Goal: Task Accomplishment & Management: Complete application form

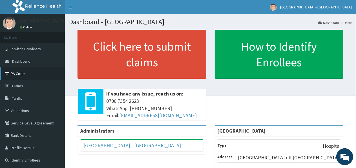
click at [19, 73] on link "PA Code" at bounding box center [32, 74] width 65 height 12
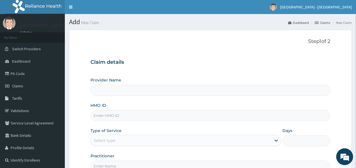
type input "[GEOGRAPHIC_DATA]"
click at [172, 115] on input "HMO ID" at bounding box center [210, 115] width 240 height 11
click at [100, 115] on input "nbc11252/a" at bounding box center [210, 115] width 240 height 11
type input "nbc/11252/a"
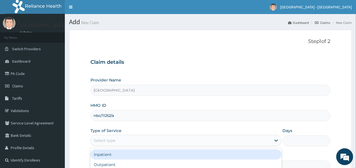
click at [129, 138] on div "Select type" at bounding box center [181, 140] width 180 height 9
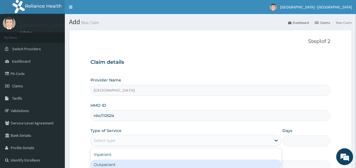
click at [123, 166] on div "Outpatient" at bounding box center [185, 165] width 191 height 10
type input "1"
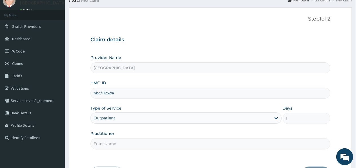
scroll to position [62, 0]
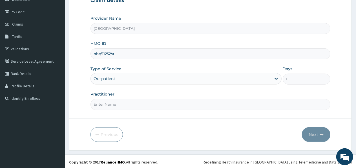
click at [212, 106] on input "Practitioner" at bounding box center [210, 104] width 240 height 11
type input "Dr Amos"
click at [316, 134] on button "Next" at bounding box center [315, 135] width 28 height 15
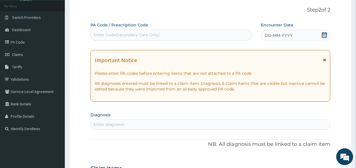
scroll to position [28, 0]
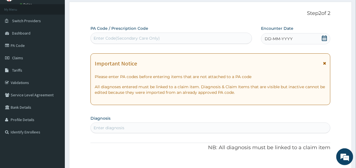
click at [301, 40] on div "DD-MM-YYYY" at bounding box center [295, 38] width 69 height 11
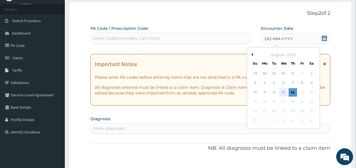
click at [283, 93] on div "13" at bounding box center [283, 92] width 8 height 8
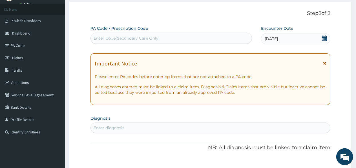
click at [211, 37] on div "Enter Code(Secondary Care Only)" at bounding box center [171, 38] width 161 height 9
paste input "PA/1B6DBF"
type input "PA/1B6DBF"
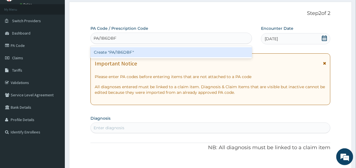
click at [140, 52] on div "Create "PA/1B6DBF"" at bounding box center [170, 52] width 161 height 10
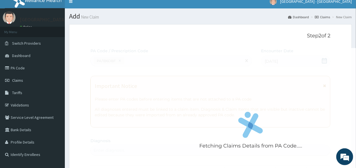
scroll to position [0, 0]
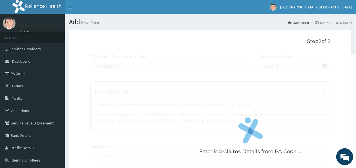
click at [235, 80] on div "Fetching Claims Details from PA Code....." at bounding box center [250, 138] width 320 height 168
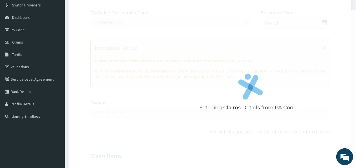
scroll to position [40, 0]
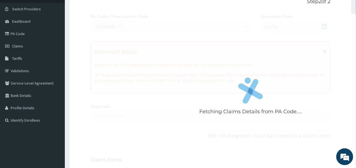
click at [243, 69] on div "Fetching Claims Details from PA Code....." at bounding box center [250, 98] width 320 height 168
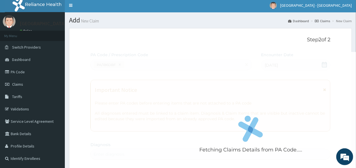
scroll to position [0, 0]
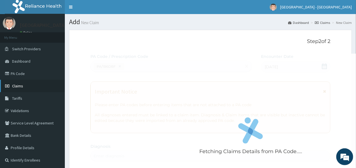
click at [15, 88] on span "Claims" at bounding box center [17, 86] width 11 height 5
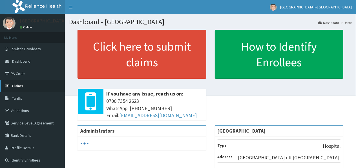
click at [21, 85] on span "Claims" at bounding box center [17, 86] width 11 height 5
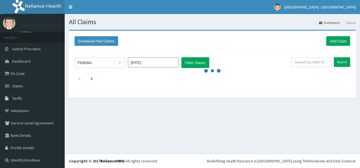
click at [280, 50] on div "PENDING Aug 2025 Filter Claims Search" at bounding box center [212, 69] width 281 height 40
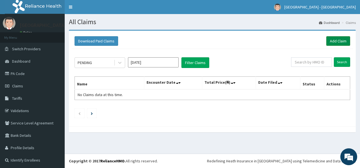
click at [333, 40] on link "Add Claim" at bounding box center [339, 41] width 24 height 10
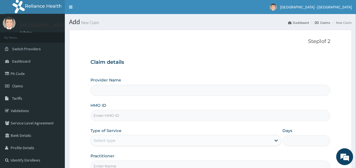
type input "[GEOGRAPHIC_DATA]"
click at [194, 119] on input "HMO ID" at bounding box center [210, 115] width 240 height 11
type input "nbc/11252/a"
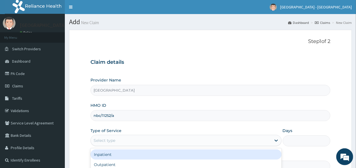
click at [202, 140] on div "Select type" at bounding box center [181, 140] width 180 height 9
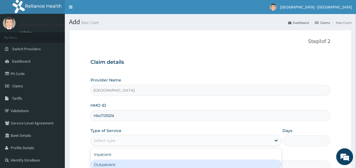
click at [182, 166] on div "Outpatient" at bounding box center [185, 165] width 191 height 10
type input "1"
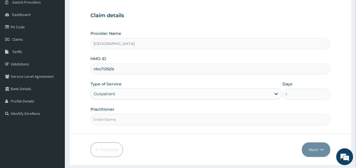
scroll to position [49, 0]
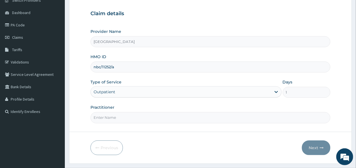
click at [292, 116] on input "Practitioner" at bounding box center [210, 117] width 240 height 11
type input "Dr Amos"
click at [312, 145] on button "Next" at bounding box center [315, 148] width 28 height 15
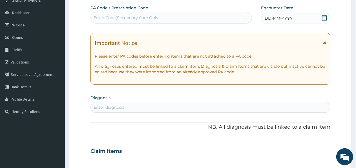
click at [292, 20] on span "DD-MM-YYYY" at bounding box center [278, 18] width 28 height 6
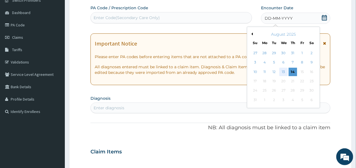
click at [283, 70] on div "13" at bounding box center [283, 72] width 8 height 8
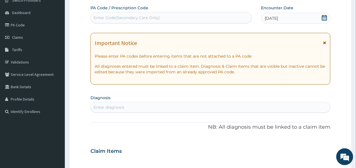
click at [214, 17] on div "Enter Code(Secondary Care Only)" at bounding box center [171, 17] width 161 height 9
paste input "PA/1B6DBF"
type input "PA/1B6DBF"
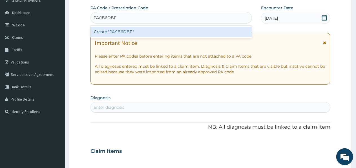
click at [166, 33] on div "Create "PA/1B6DBF"" at bounding box center [170, 32] width 161 height 10
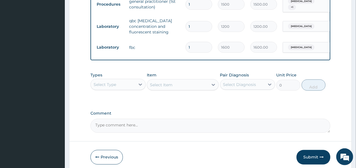
scroll to position [415, 0]
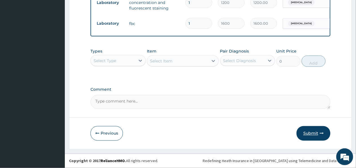
click at [311, 135] on button "Submit" at bounding box center [313, 133] width 34 height 15
